Goal: Navigation & Orientation: Find specific page/section

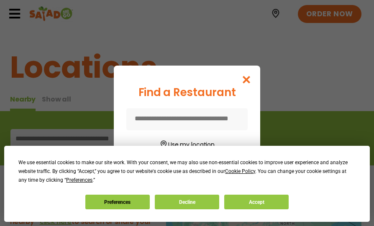
click at [279, 83] on div "Find a Restaurant Use my location Search" at bounding box center [187, 113] width 374 height 226
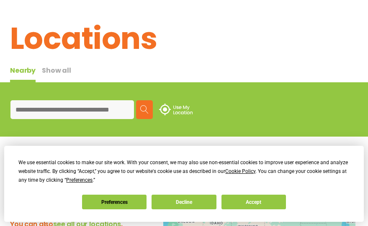
scroll to position [84, 0]
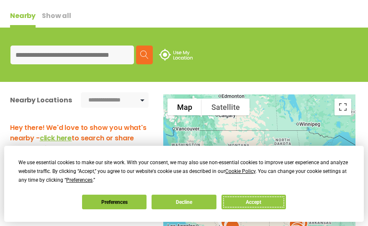
click at [246, 201] on button "Accept" at bounding box center [253, 202] width 64 height 15
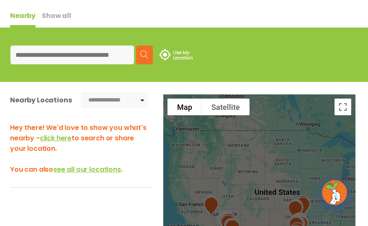
scroll to position [209, 0]
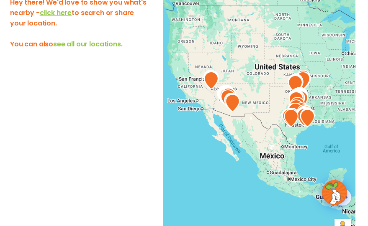
click at [262, 130] on div at bounding box center [259, 107] width 192 height 277
click at [267, 66] on div at bounding box center [259, 107] width 192 height 277
click at [221, 105] on img at bounding box center [231, 102] width 21 height 25
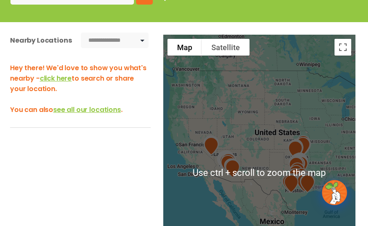
scroll to position [167, 0]
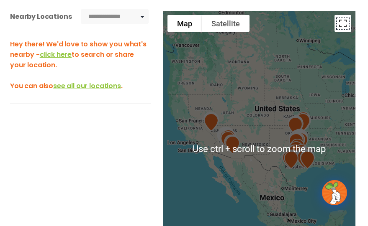
click at [343, 25] on button "Toggle fullscreen view" at bounding box center [342, 23] width 17 height 17
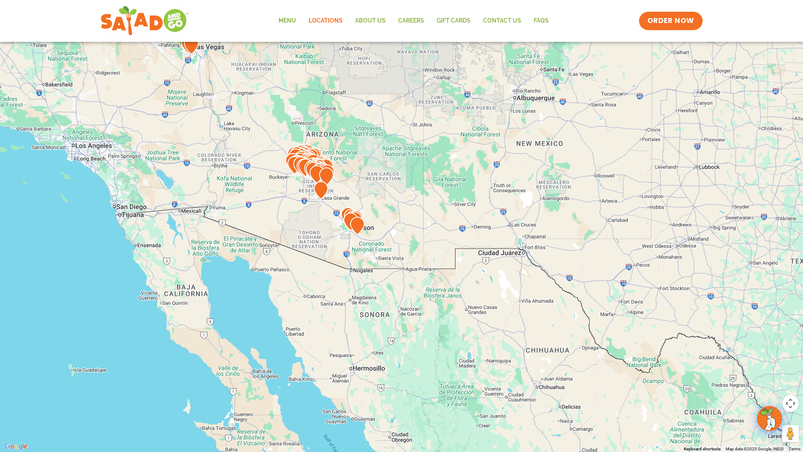
drag, startPoint x: 424, startPoint y: 250, endPoint x: 353, endPoint y: 153, distance: 119.9
click at [353, 153] on div at bounding box center [401, 226] width 803 height 452
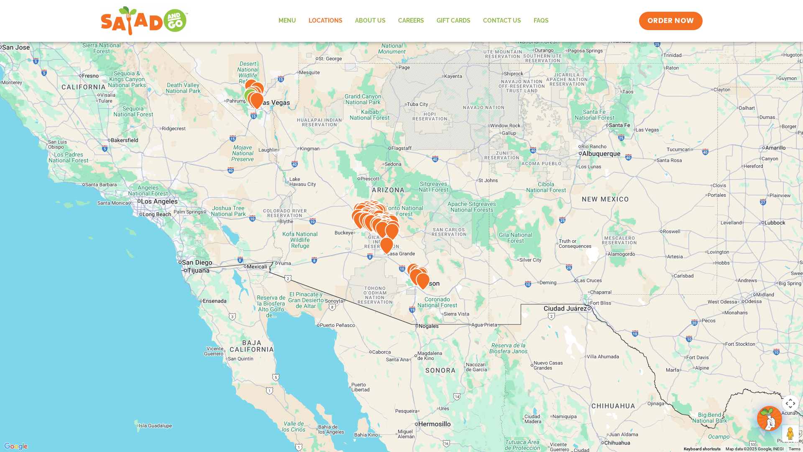
drag, startPoint x: 376, startPoint y: 194, endPoint x: 441, endPoint y: 256, distance: 90.2
click at [373, 226] on div at bounding box center [401, 226] width 803 height 452
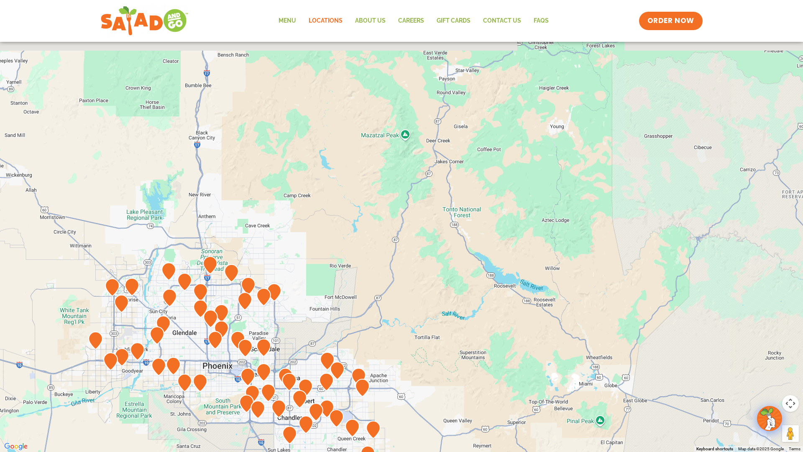
drag, startPoint x: 292, startPoint y: 161, endPoint x: 311, endPoint y: 279, distance: 119.4
click at [310, 226] on div at bounding box center [401, 226] width 803 height 452
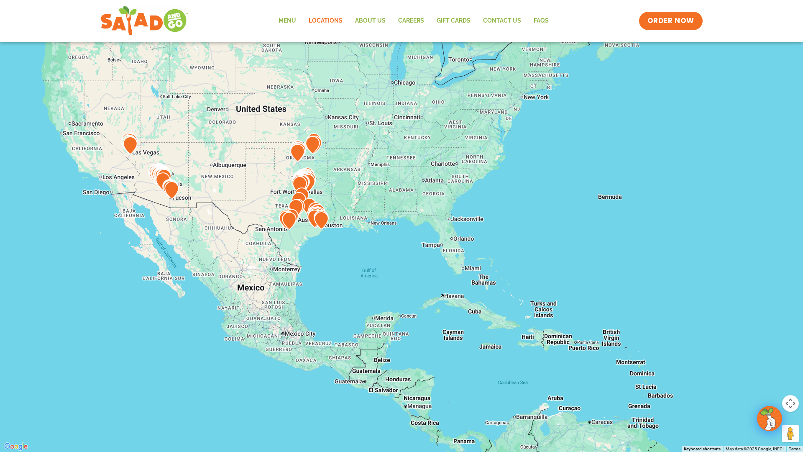
drag, startPoint x: 625, startPoint y: 205, endPoint x: 223, endPoint y: 263, distance: 405.7
click at [223, 226] on div at bounding box center [401, 226] width 803 height 452
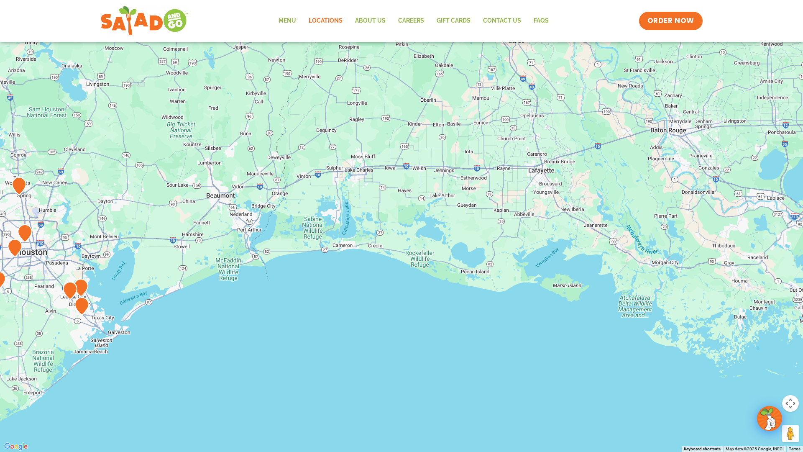
drag, startPoint x: 524, startPoint y: 265, endPoint x: 350, endPoint y: 275, distance: 174.3
click at [326, 226] on div at bounding box center [401, 226] width 803 height 452
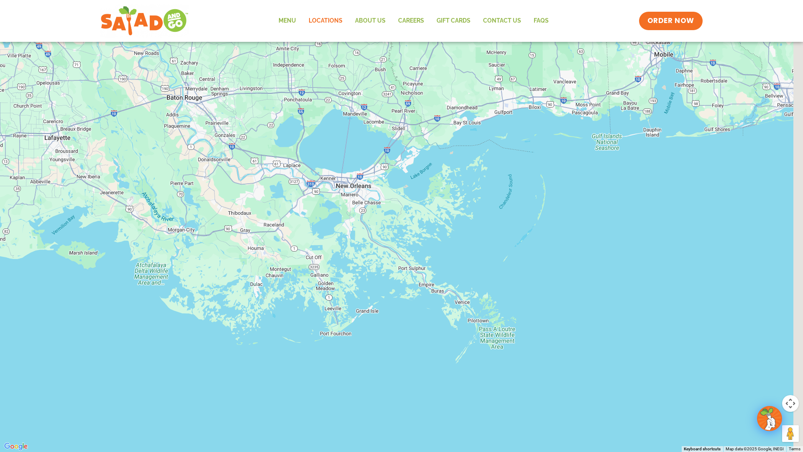
drag, startPoint x: 496, startPoint y: 266, endPoint x: 20, endPoint y: 233, distance: 477.1
click at [20, 226] on div at bounding box center [401, 226] width 803 height 452
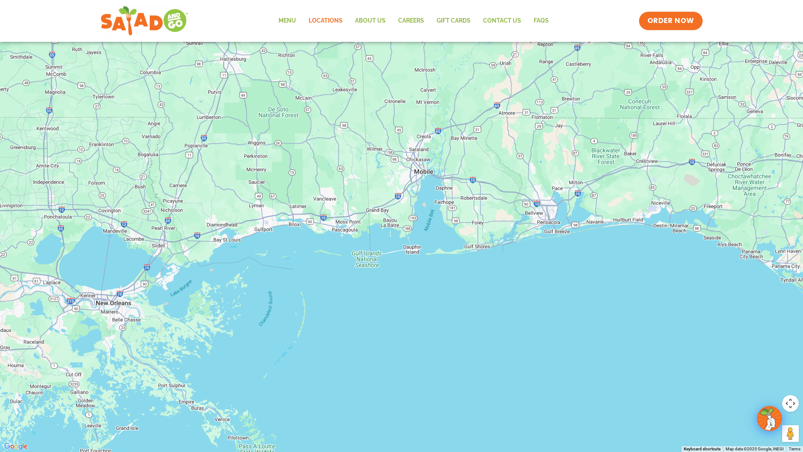
drag, startPoint x: 508, startPoint y: 183, endPoint x: 373, endPoint y: 257, distance: 153.3
click at [373, 226] on div at bounding box center [401, 226] width 803 height 452
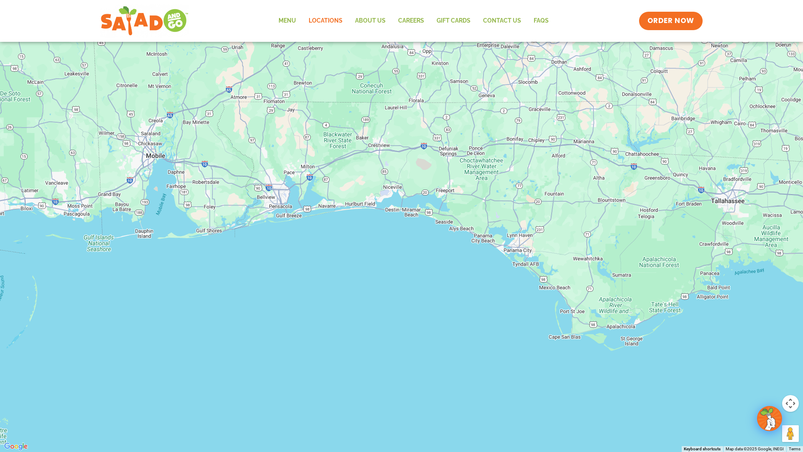
drag, startPoint x: 514, startPoint y: 229, endPoint x: 246, endPoint y: 213, distance: 268.5
click at [246, 213] on div at bounding box center [401, 226] width 803 height 452
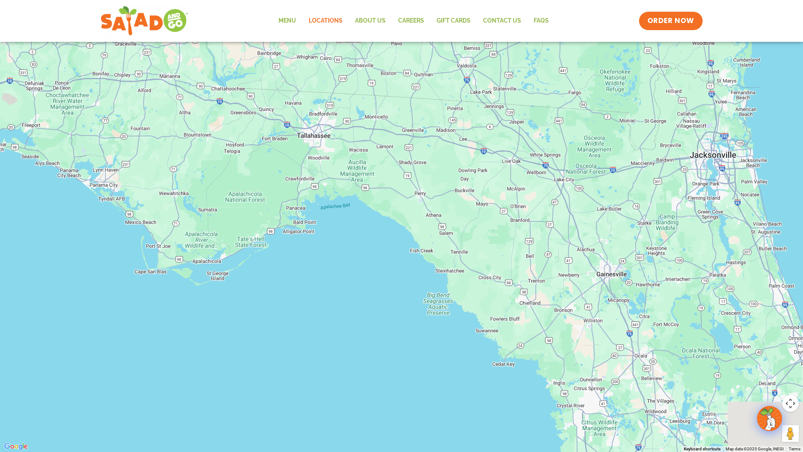
drag, startPoint x: 557, startPoint y: 225, endPoint x: 141, endPoint y: 159, distance: 420.8
click at [141, 159] on div at bounding box center [401, 226] width 803 height 452
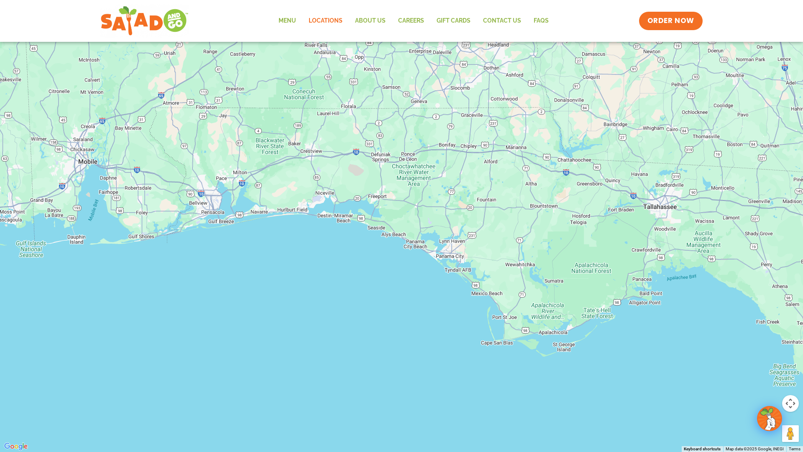
drag, startPoint x: 178, startPoint y: 239, endPoint x: 519, endPoint y: 309, distance: 348.5
click at [373, 226] on div at bounding box center [401, 226] width 803 height 452
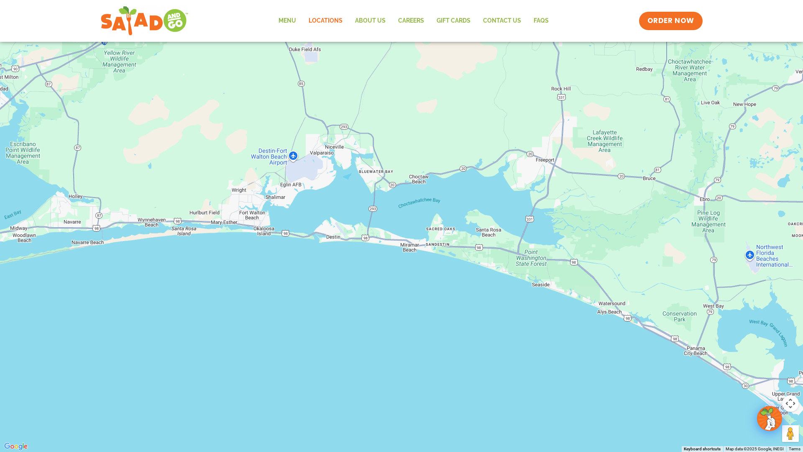
drag, startPoint x: 209, startPoint y: 223, endPoint x: 401, endPoint y: 244, distance: 193.1
click at [373, 226] on div at bounding box center [401, 226] width 803 height 452
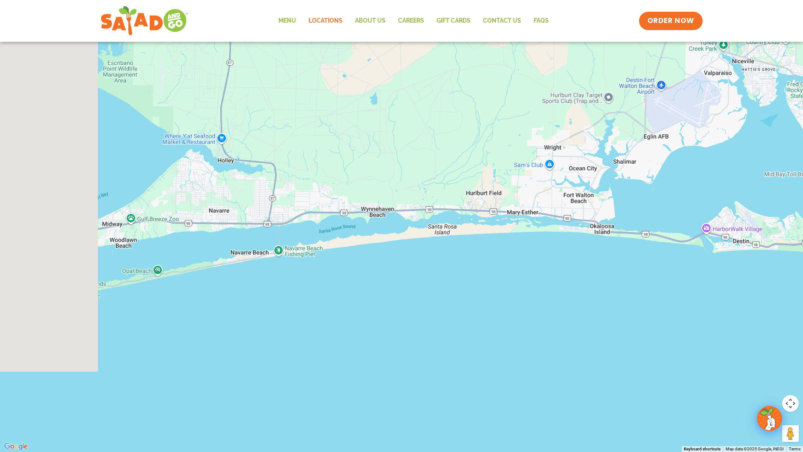
drag, startPoint x: 185, startPoint y: 231, endPoint x: 472, endPoint y: 236, distance: 286.9
click at [373, 226] on div at bounding box center [401, 226] width 803 height 452
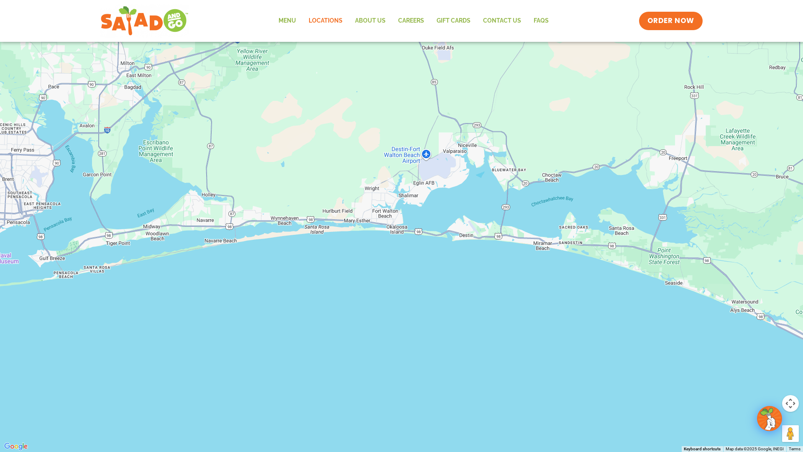
drag, startPoint x: 179, startPoint y: 265, endPoint x: 89, endPoint y: 264, distance: 90.3
click at [89, 226] on div at bounding box center [401, 226] width 803 height 452
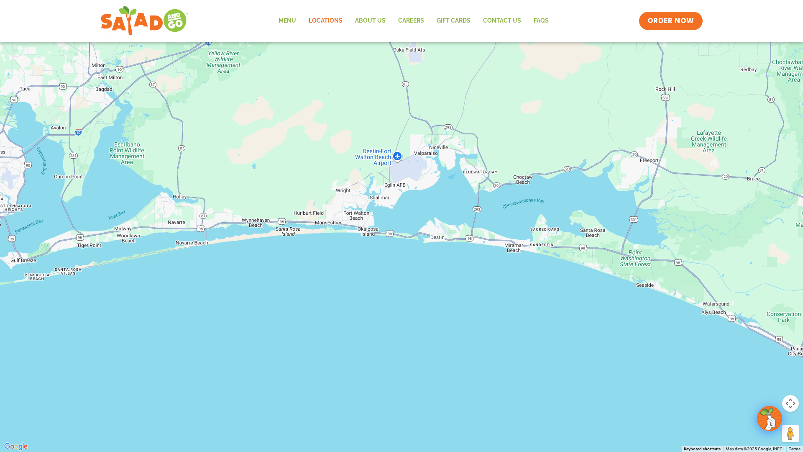
click at [373, 14] on button "Toggle fullscreen view" at bounding box center [790, 12] width 17 height 17
